Goal: Find specific page/section: Find specific page/section

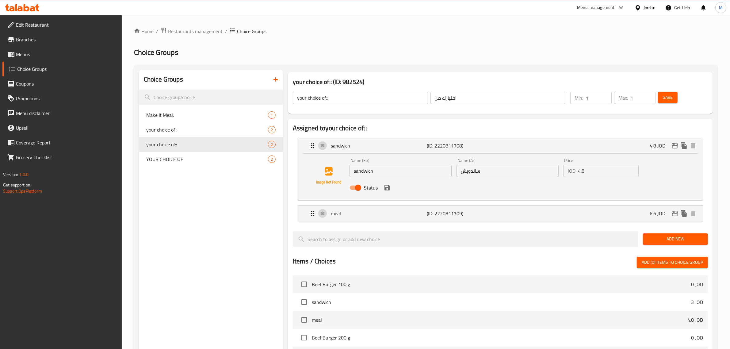
click at [484, 6] on div "Menu-management" at bounding box center [601, 7] width 58 height 15
click at [484, 8] on div "Menu-management" at bounding box center [601, 7] width 58 height 15
click at [484, 9] on icon at bounding box center [621, 7] width 4 height 2
click at [484, 37] on div "Agent Campaigns Center" at bounding box center [561, 41] width 56 height 14
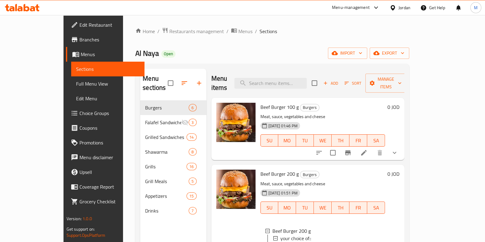
scroll to position [268, 0]
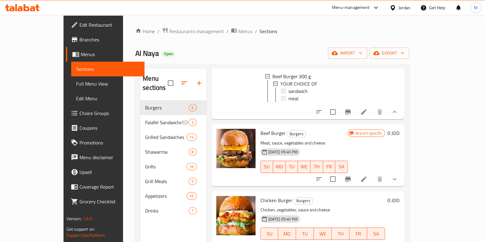
click at [169, 31] on span "Restaurants management" at bounding box center [196, 31] width 55 height 7
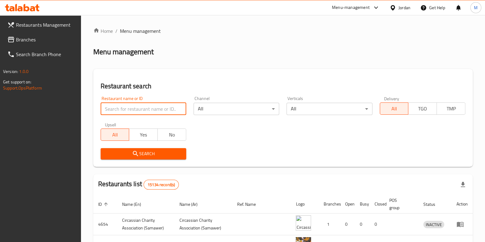
click at [174, 110] on input "search" at bounding box center [144, 109] width 86 height 12
type input "al ayat"
click button "Search" at bounding box center [144, 153] width 86 height 11
